Goal: Task Accomplishment & Management: Manage account settings

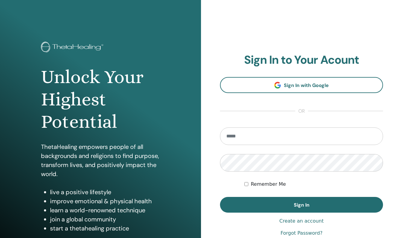
click at [285, 29] on div "**********" at bounding box center [301, 145] width 201 height 290
click at [291, 135] on input "email" at bounding box center [301, 135] width 163 height 17
type input "**********"
click at [251, 181] on label "Remember Me" at bounding box center [268, 183] width 35 height 7
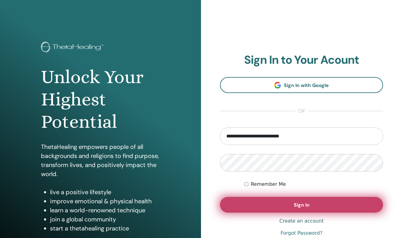
click at [261, 201] on button "Sign In" at bounding box center [301, 205] width 163 height 16
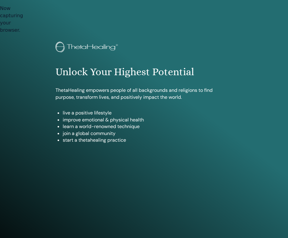
click at [239, 174] on div "Unlock Your Highest Potential ThetaHealing empowers people of all backgrounds a…" at bounding box center [144, 145] width 288 height 290
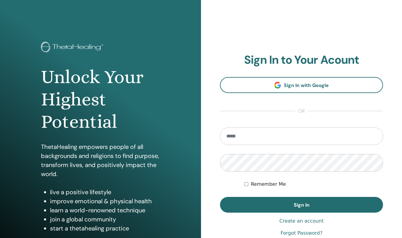
type input "**********"
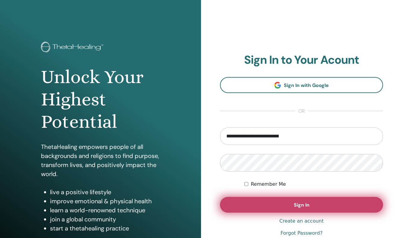
click at [248, 204] on button "Sign In" at bounding box center [301, 205] width 163 height 16
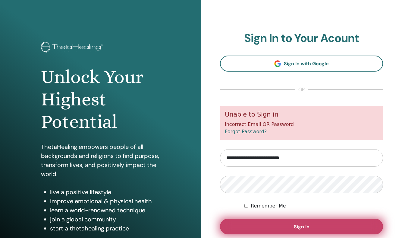
click at [259, 223] on button "Sign In" at bounding box center [301, 226] width 163 height 16
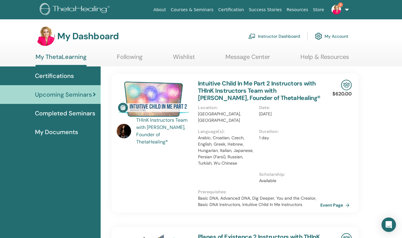
click at [342, 11] on span "8" at bounding box center [336, 9] width 14 height 5
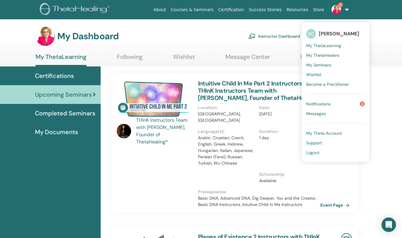
click at [329, 45] on span "My ThetaLearning" at bounding box center [323, 45] width 35 height 5
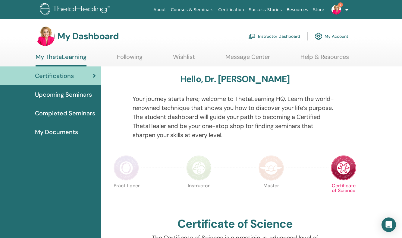
click at [290, 36] on link "Instructor Dashboard" at bounding box center [275, 36] width 52 height 13
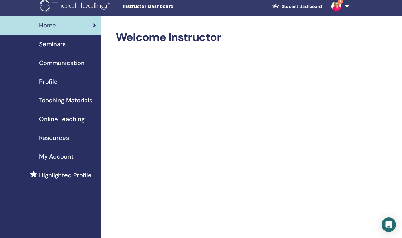
scroll to position [2, 0]
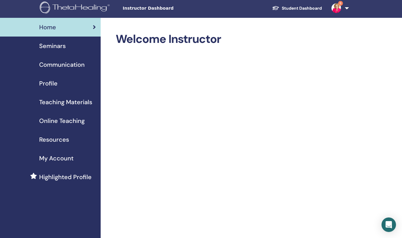
click at [56, 102] on span "Teaching Materials" at bounding box center [65, 101] width 53 height 9
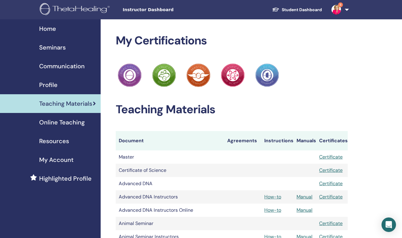
click at [59, 49] on span "Seminars" at bounding box center [52, 47] width 27 height 9
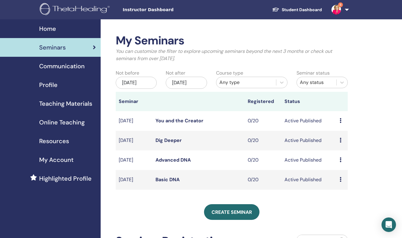
click at [341, 182] on icon at bounding box center [341, 179] width 2 height 5
click at [363, 181] on div "My Seminars You can customize the filter to explore upcoming seminars beyond th…" at bounding box center [252, 186] width 302 height 335
click at [341, 182] on icon at bounding box center [341, 179] width 2 height 5
click at [341, 206] on link "Attendees" at bounding box center [342, 206] width 23 height 6
